Goal: Subscribe to service/newsletter

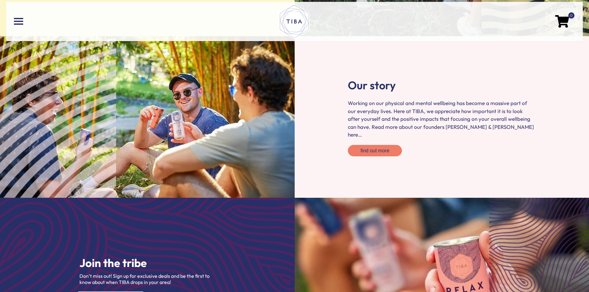
scroll to position [923, 0]
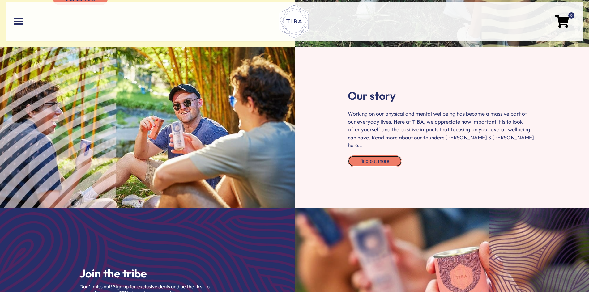
click at [371, 159] on span "find out more" at bounding box center [375, 161] width 29 height 5
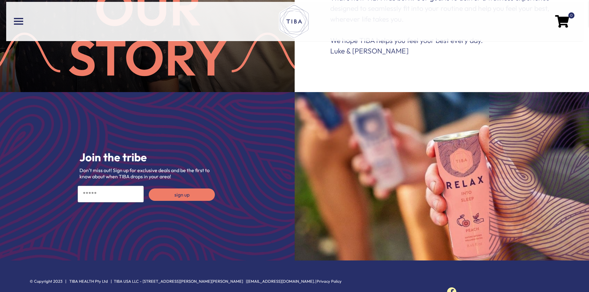
scroll to position [285, 0]
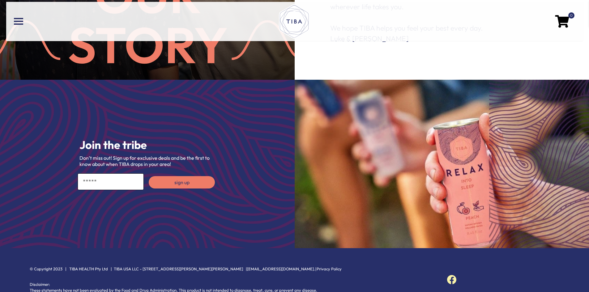
click at [92, 183] on input "Email" at bounding box center [111, 182] width 66 height 17
type input "**********"
click at [180, 184] on button "sign up" at bounding box center [182, 182] width 66 height 12
